Goal: Obtain resource: Download file/media

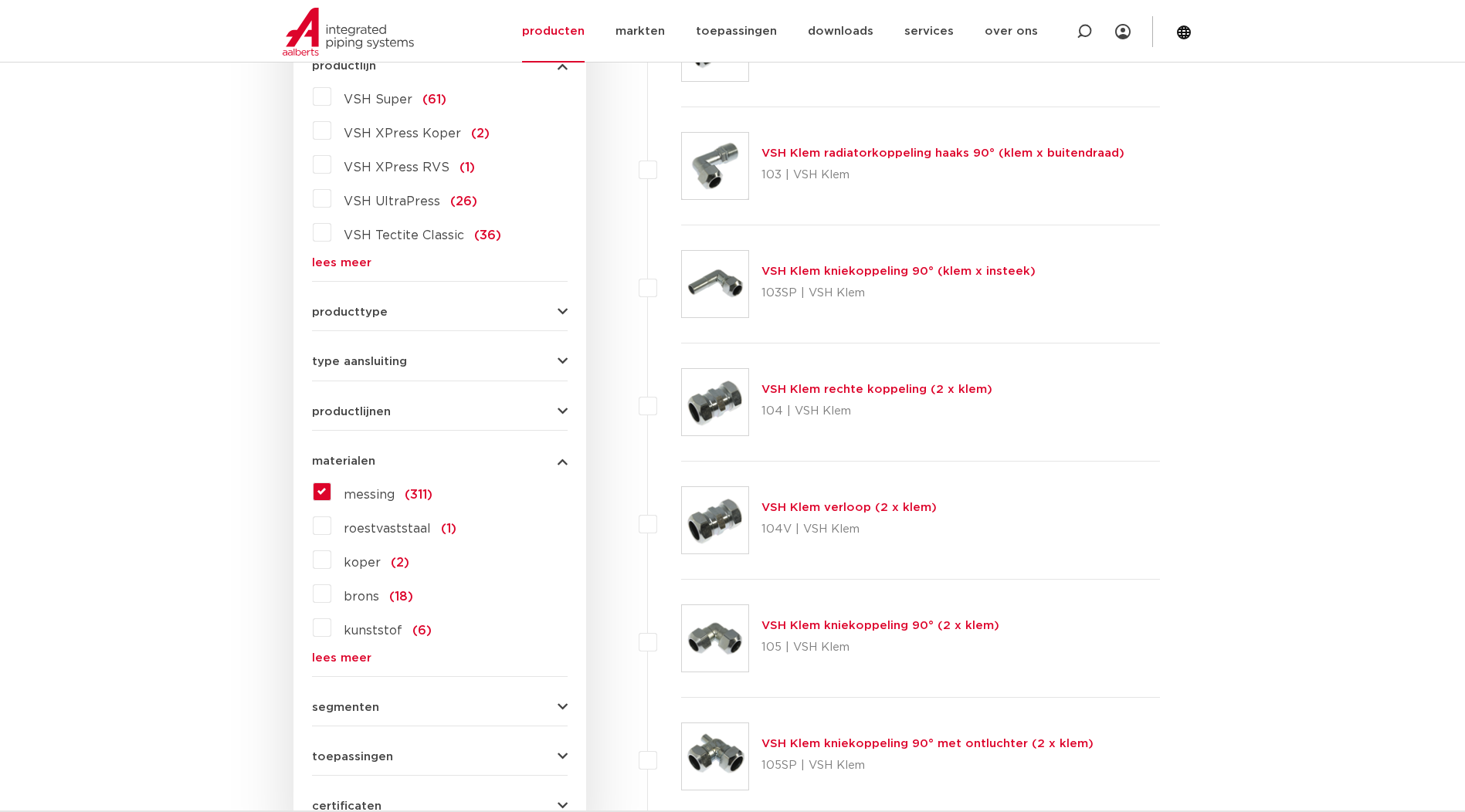
click at [369, 415] on span "productlijnen" at bounding box center [351, 412] width 78 height 12
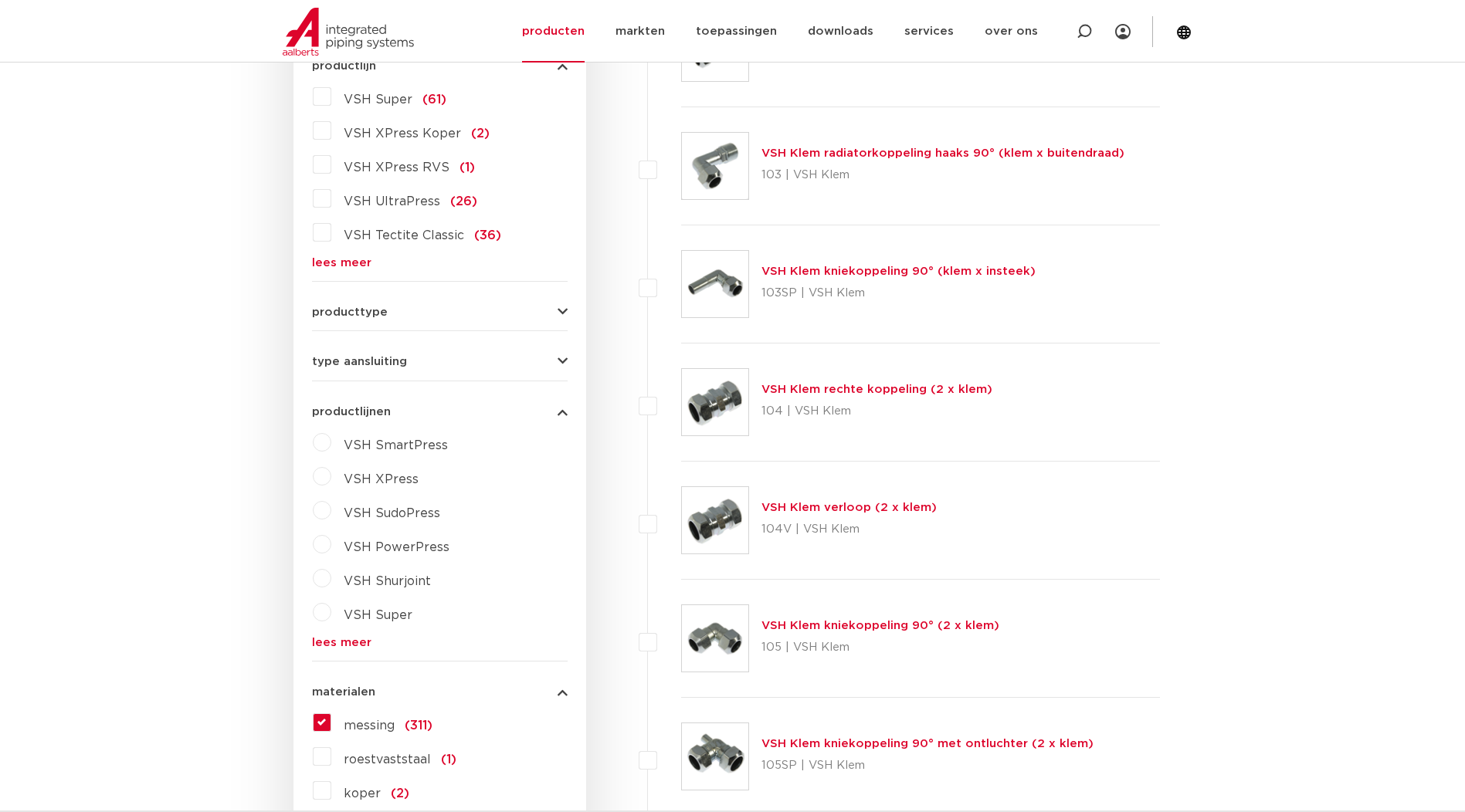
click at [393, 475] on span "VSH XPress" at bounding box center [380, 479] width 74 height 12
click at [418, 512] on select "maak een keuze VSH XPress RVS 304 fittingen VSH XPress Staalverzinkt fittingen …" at bounding box center [454, 514] width 220 height 35
select select "4450"
click at [344, 497] on select "maak een keuze VSH XPress RVS 304 fittingen VSH XPress Staalverzinkt fittingen …" at bounding box center [454, 514] width 220 height 35
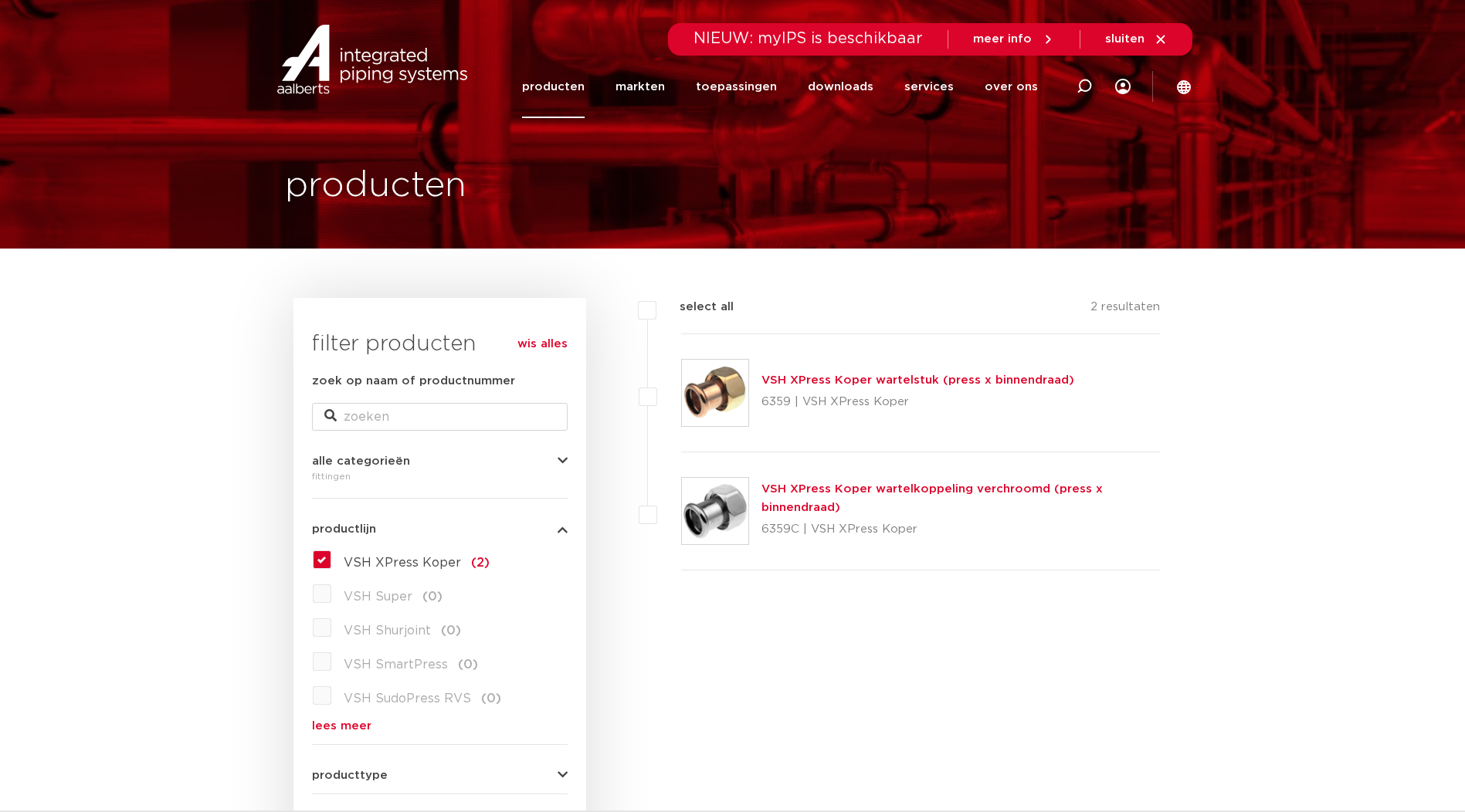
click at [820, 379] on link "VSH XPress Koper wartelstuk (press x binnendraad)" at bounding box center [918, 380] width 313 height 12
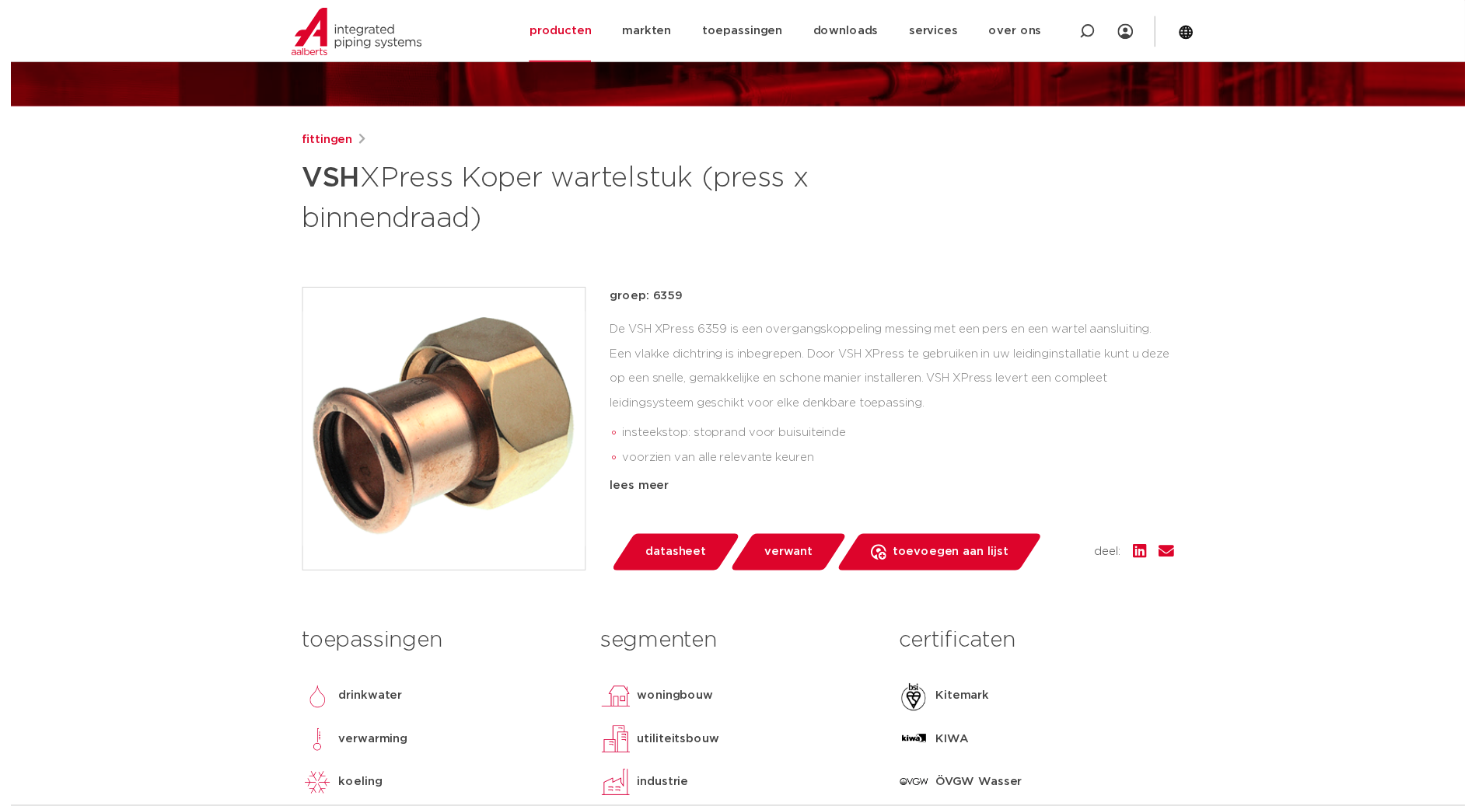
scroll to position [233, 0]
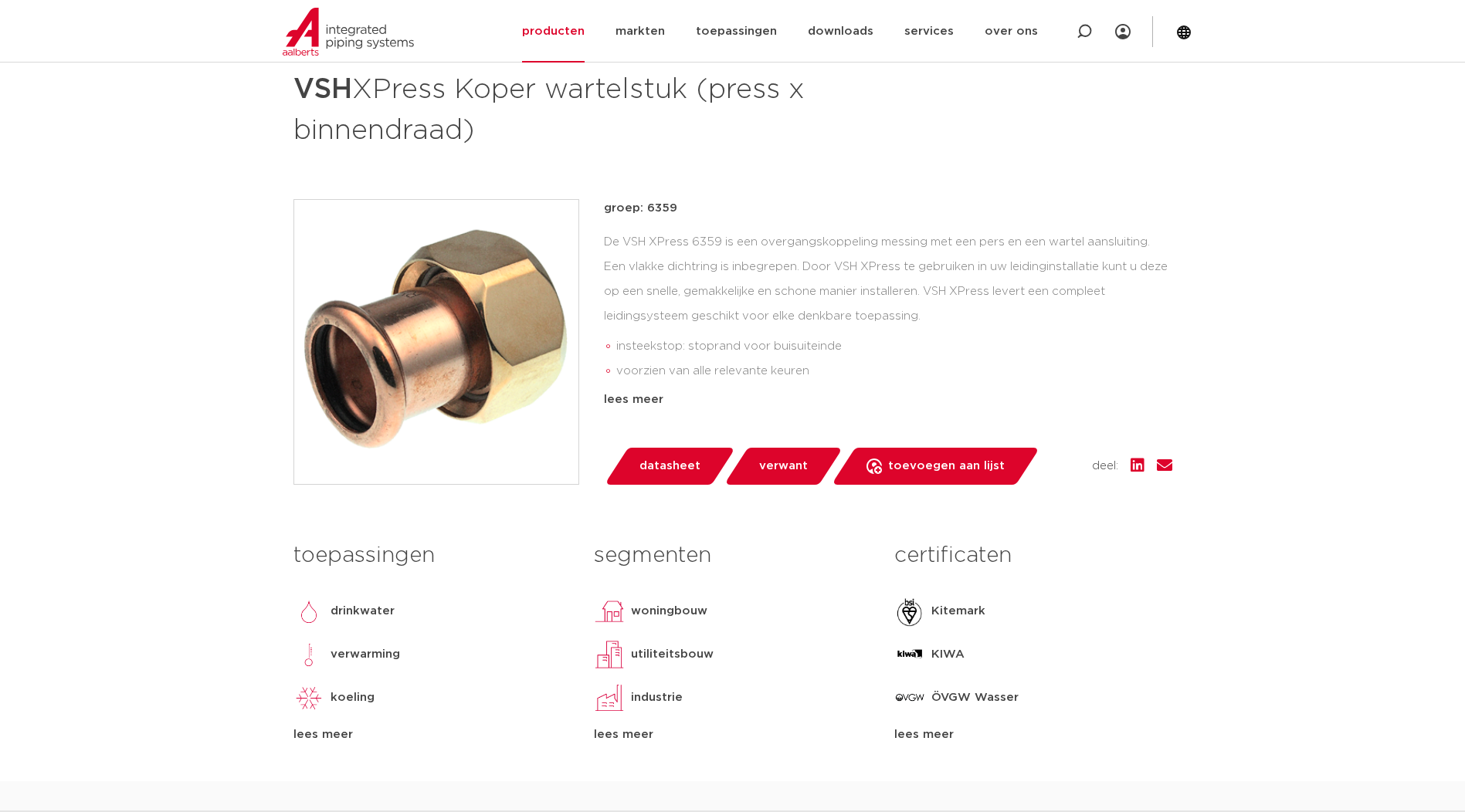
click at [664, 465] on span "datasheet" at bounding box center [669, 466] width 61 height 25
